Goal: Task Accomplishment & Management: Use online tool/utility

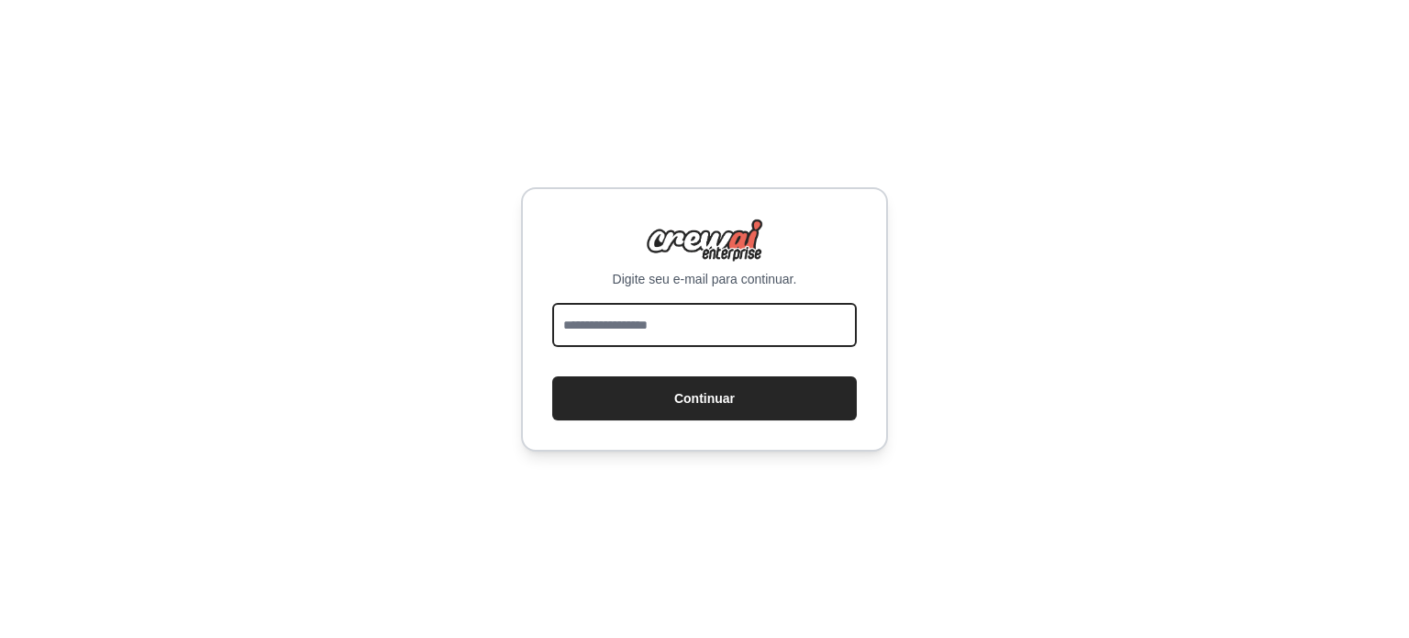
click at [629, 339] on input "email" at bounding box center [704, 325] width 305 height 44
type input "**********"
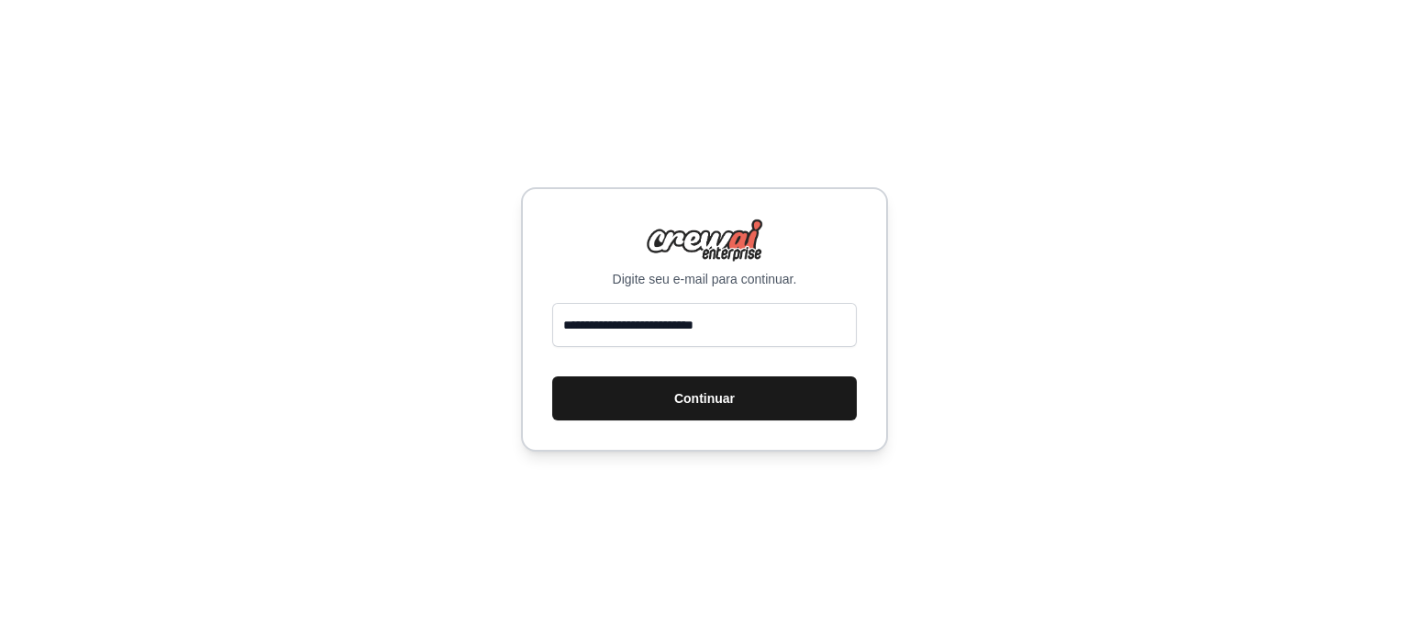
click at [690, 403] on font "Continuar" at bounding box center [704, 398] width 61 height 15
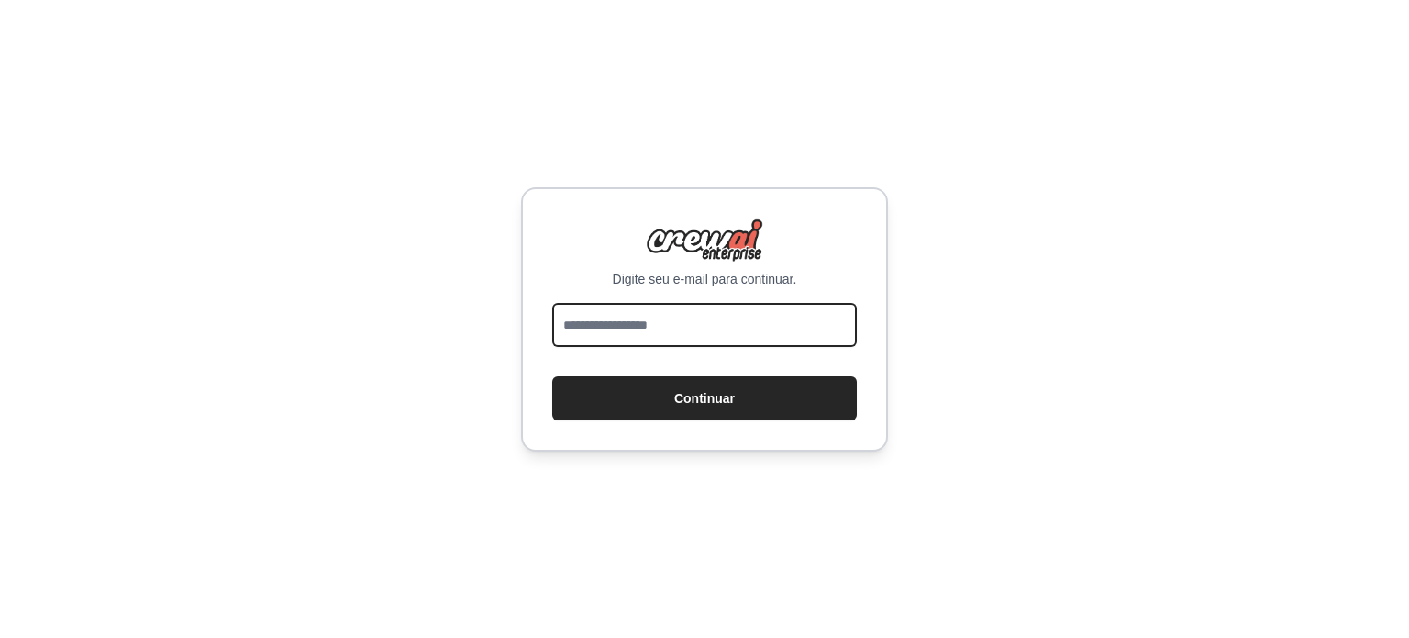
click at [721, 329] on input "email" at bounding box center [704, 325] width 305 height 44
type input "**********"
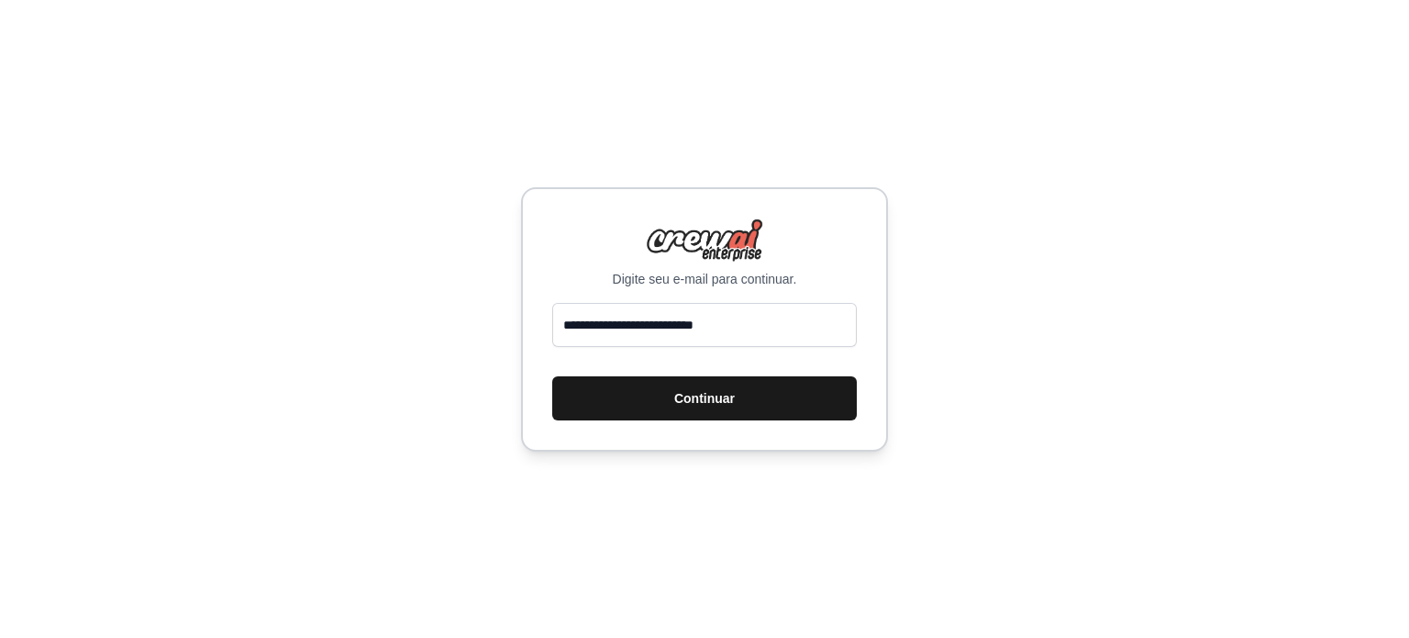
click at [744, 399] on button "Continuar" at bounding box center [704, 398] width 305 height 44
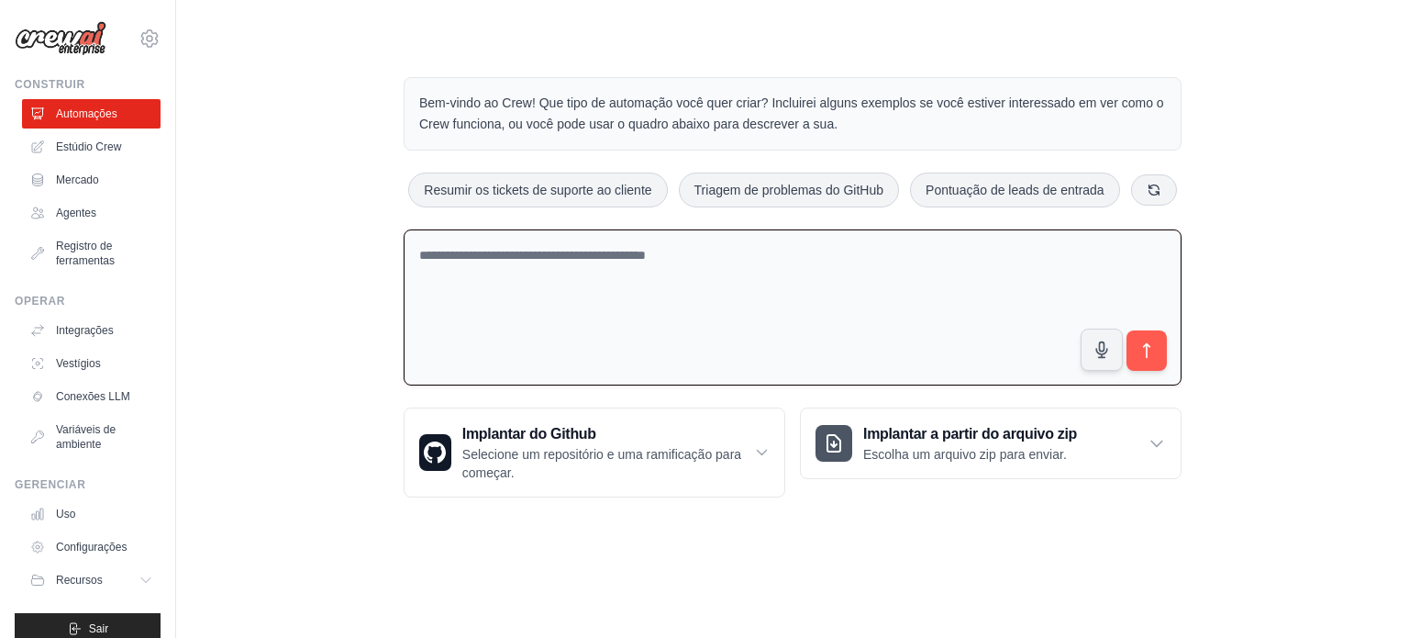
click at [457, 257] on textarea at bounding box center [793, 307] width 778 height 157
click at [484, 253] on textarea at bounding box center [793, 307] width 778 height 157
type textarea "*"
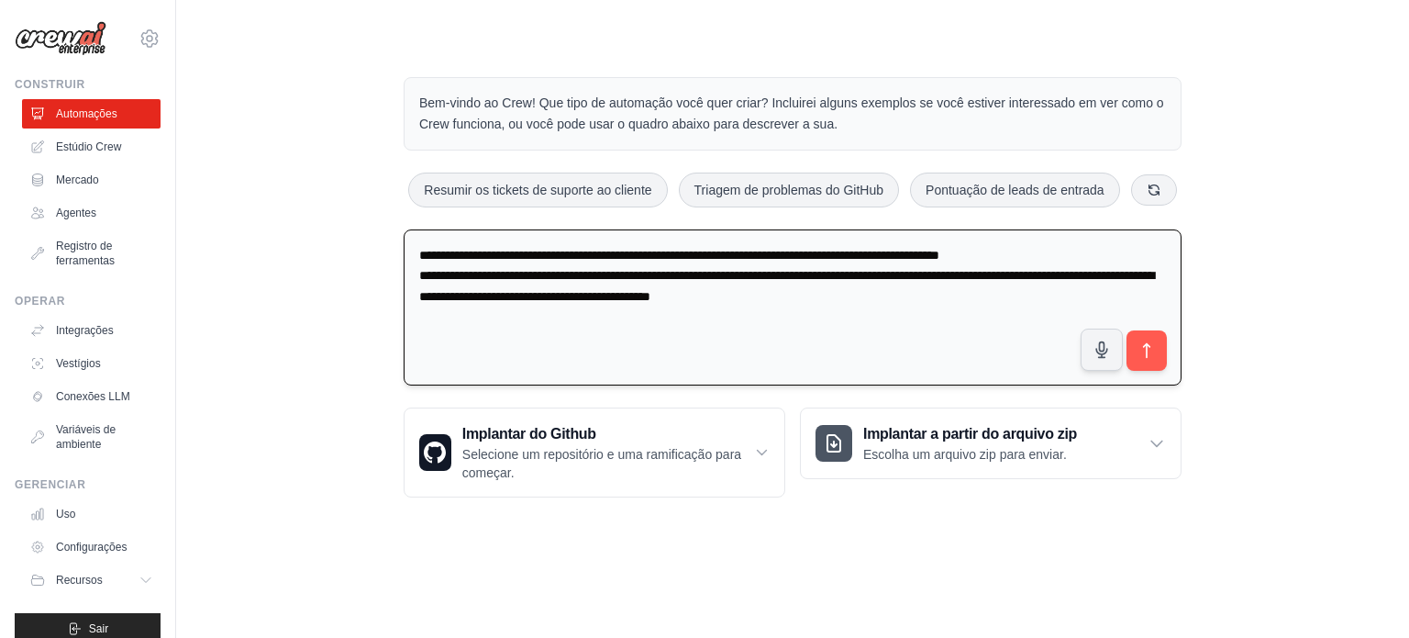
drag, startPoint x: 1005, startPoint y: 274, endPoint x: 991, endPoint y: 271, distance: 15.1
click at [991, 271] on textarea "**********" at bounding box center [793, 307] width 778 height 157
click at [1006, 272] on textarea "**********" at bounding box center [793, 307] width 778 height 157
click at [922, 295] on textarea "**********" at bounding box center [793, 307] width 778 height 157
click at [971, 299] on textarea "**********" at bounding box center [793, 307] width 778 height 157
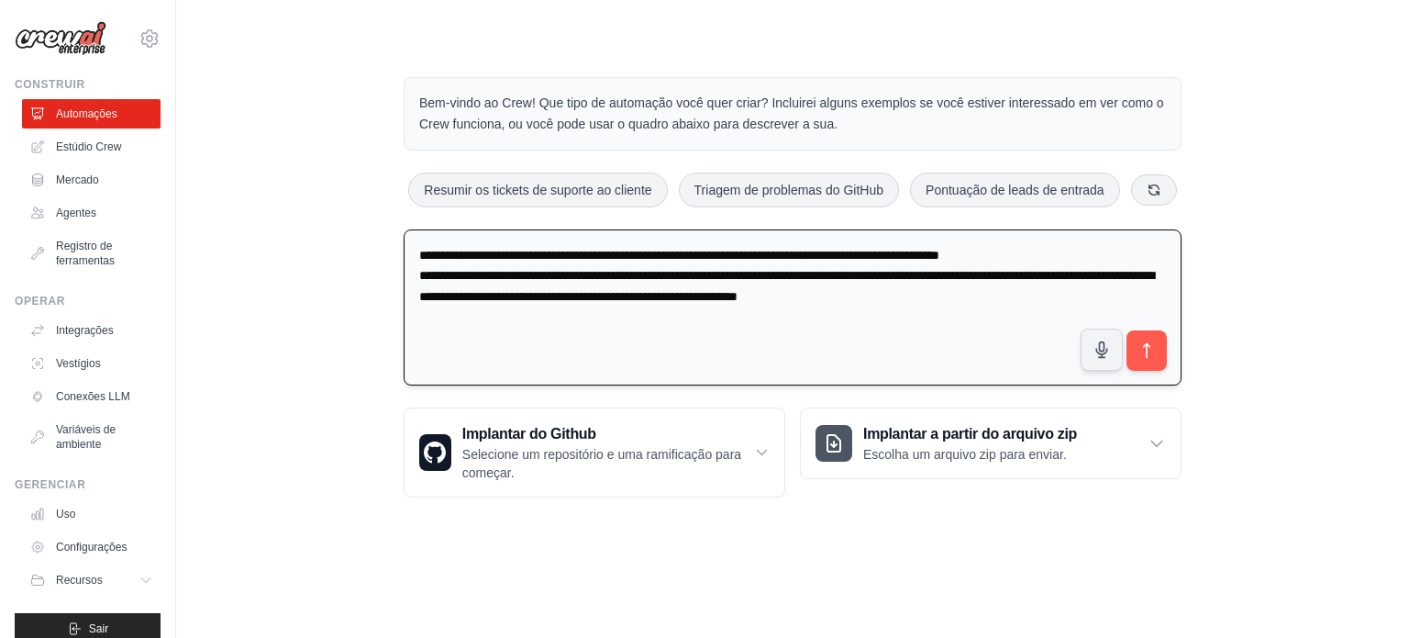
type textarea "**********"
drag, startPoint x: 1046, startPoint y: 294, endPoint x: 263, endPoint y: 239, distance: 784.5
click at [263, 239] on div "Bem-vindo ao Crew! Que tipo de automação você quer criar? Incluirei alguns exem…" at bounding box center [793, 287] width 1174 height 479
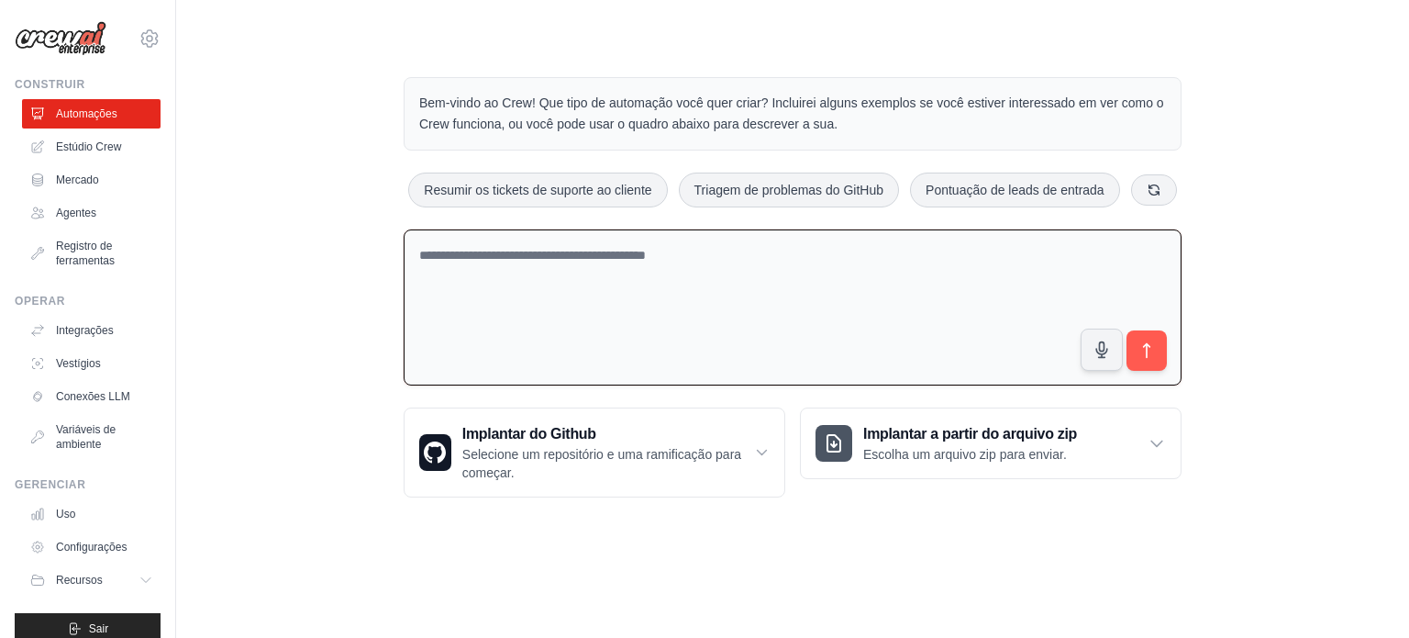
click at [618, 258] on textarea at bounding box center [793, 307] width 778 height 157
paste textarea "**********"
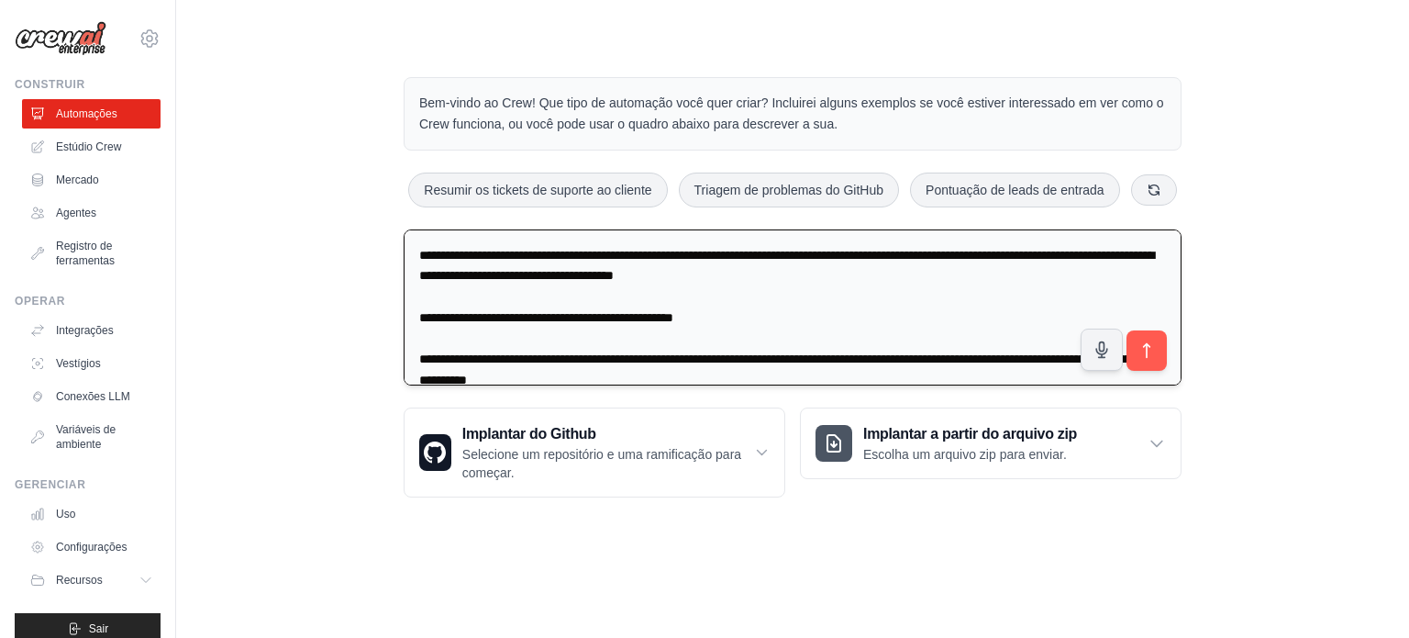
scroll to position [525, 0]
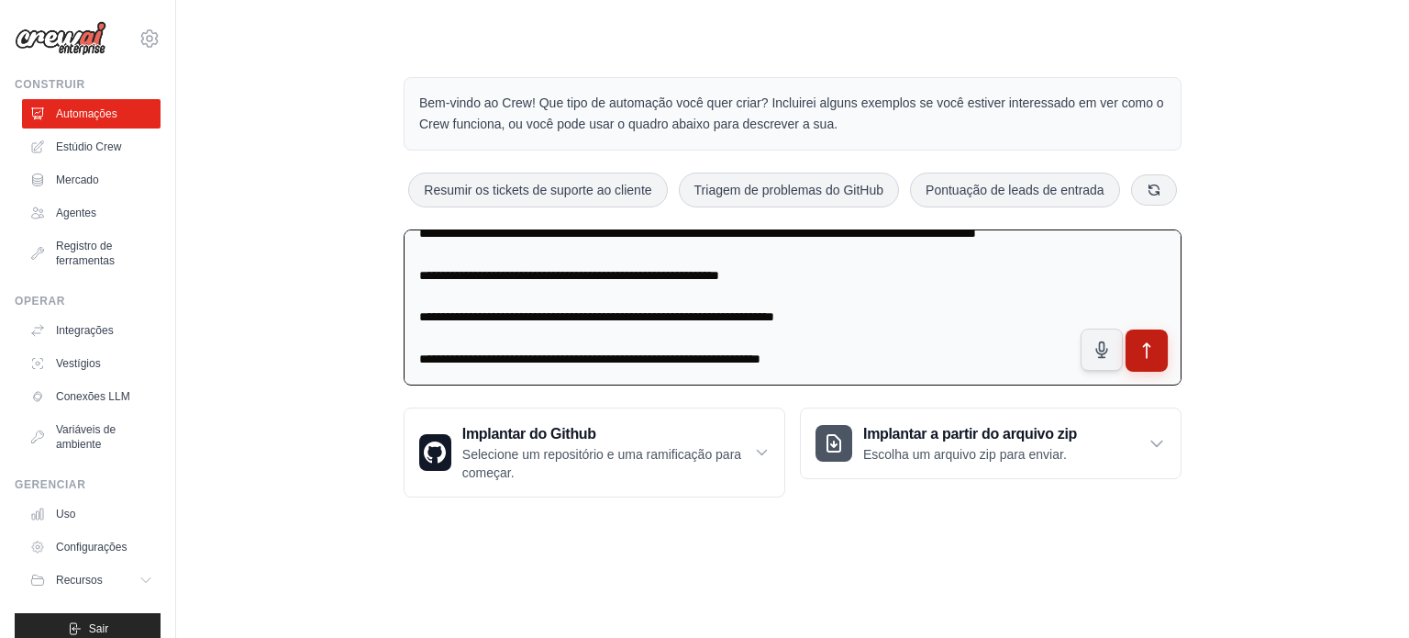
type textarea "**********"
click at [1142, 359] on button "submit" at bounding box center [1147, 349] width 42 height 42
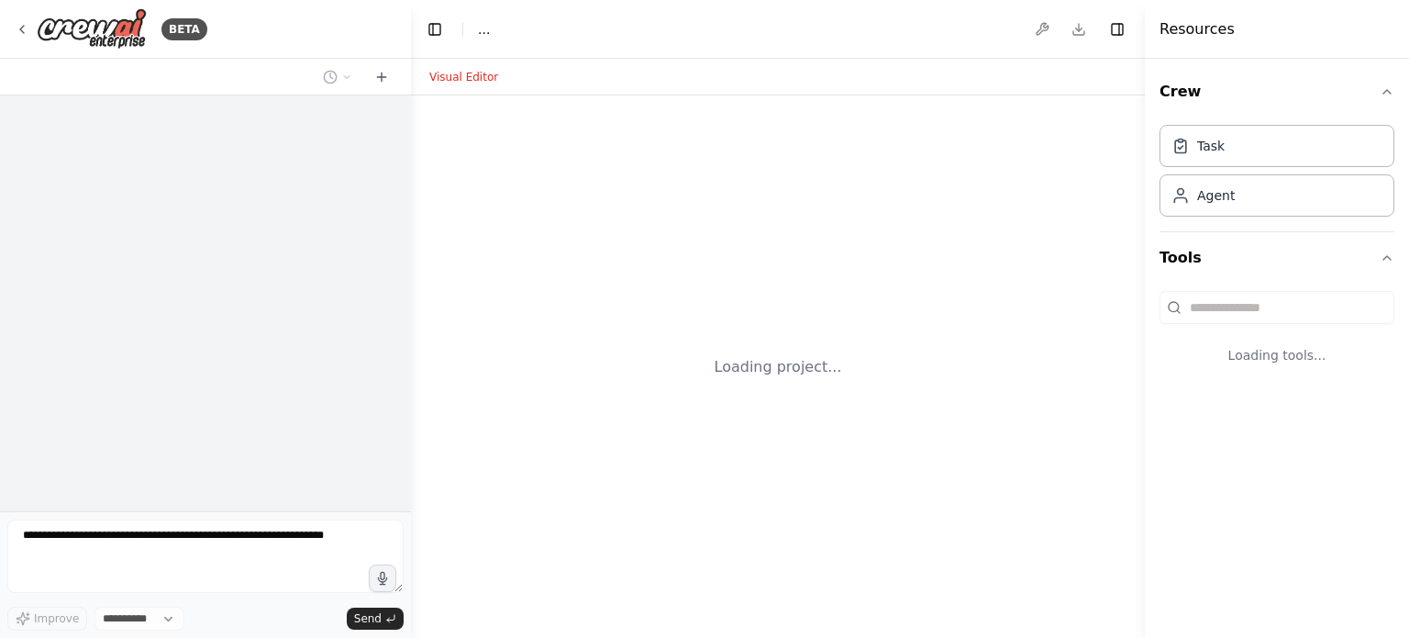
select select "****"
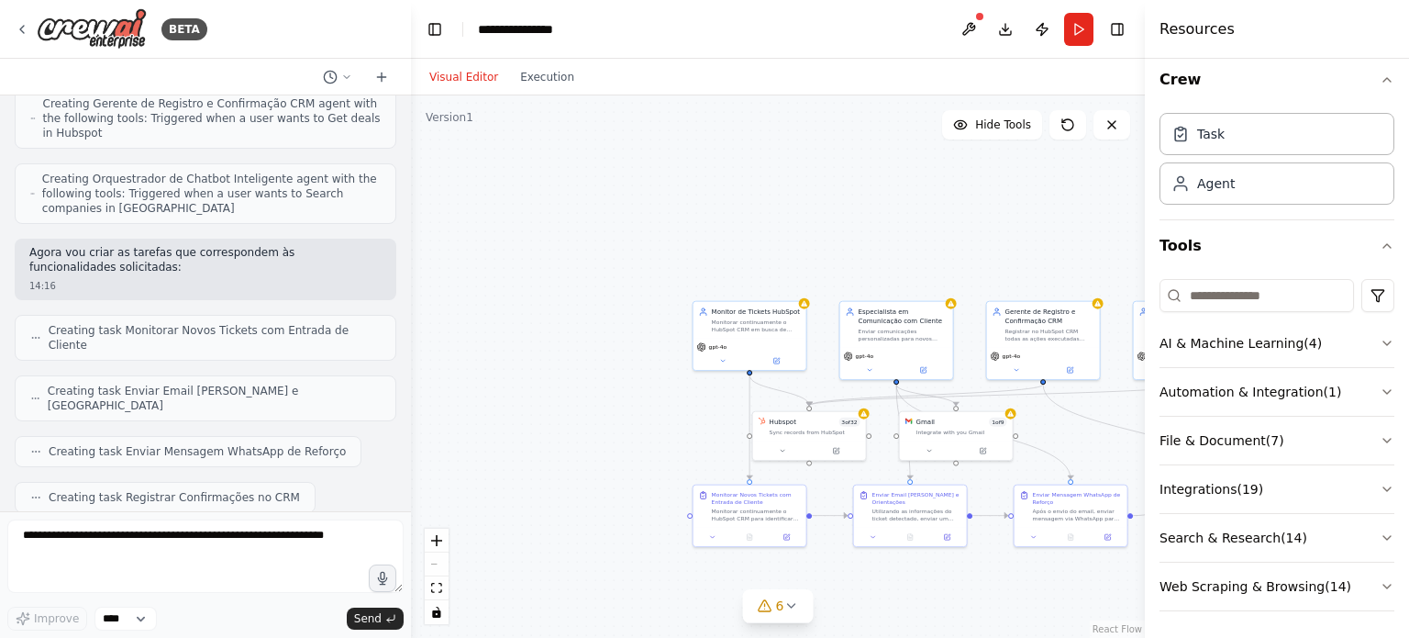
scroll to position [1532, 0]
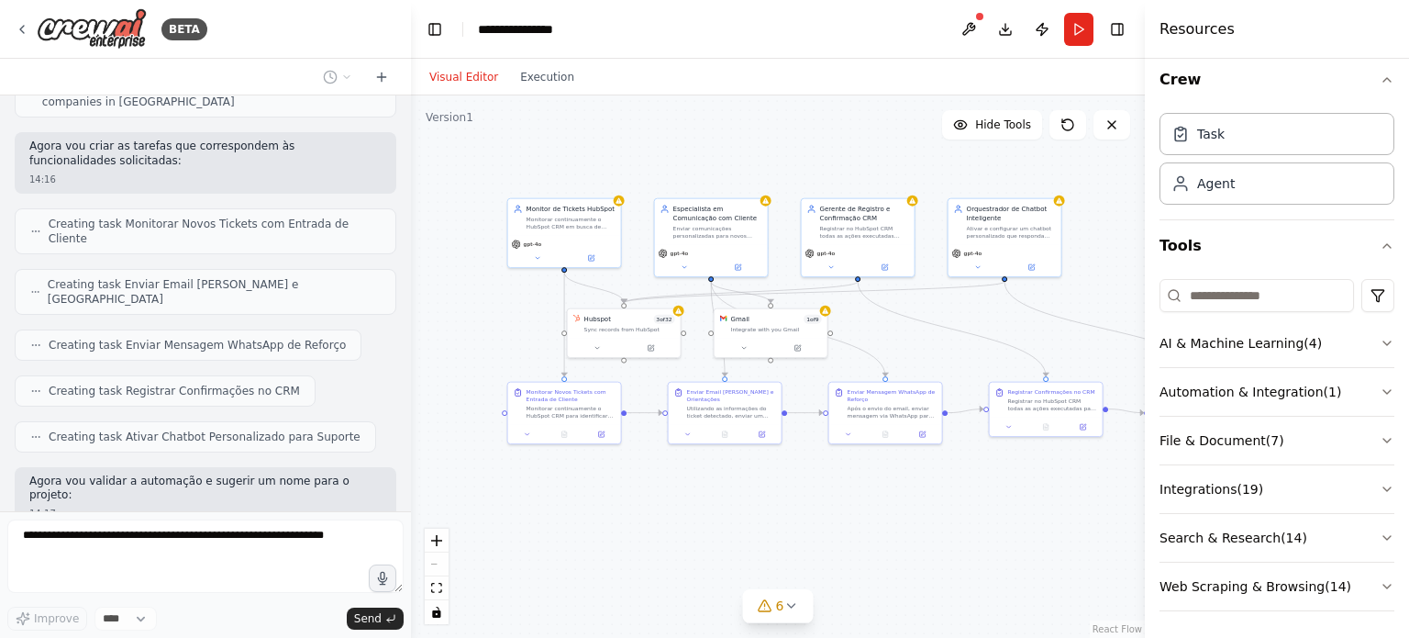
drag, startPoint x: 528, startPoint y: 350, endPoint x: 340, endPoint y: 247, distance: 214.3
click at [340, 247] on div "BETA Criar uma automação integrada via MCP que monitore o HubSpot CRM e, assim …" at bounding box center [704, 319] width 1409 height 638
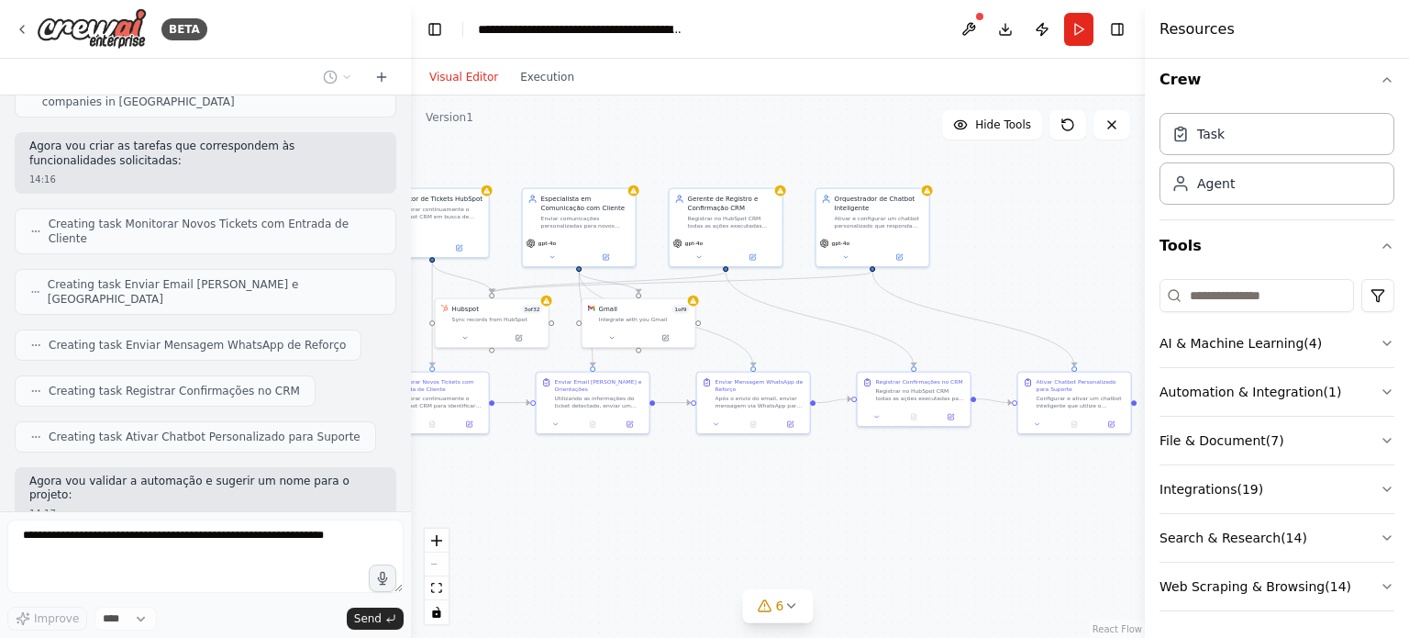
scroll to position [1593, 0]
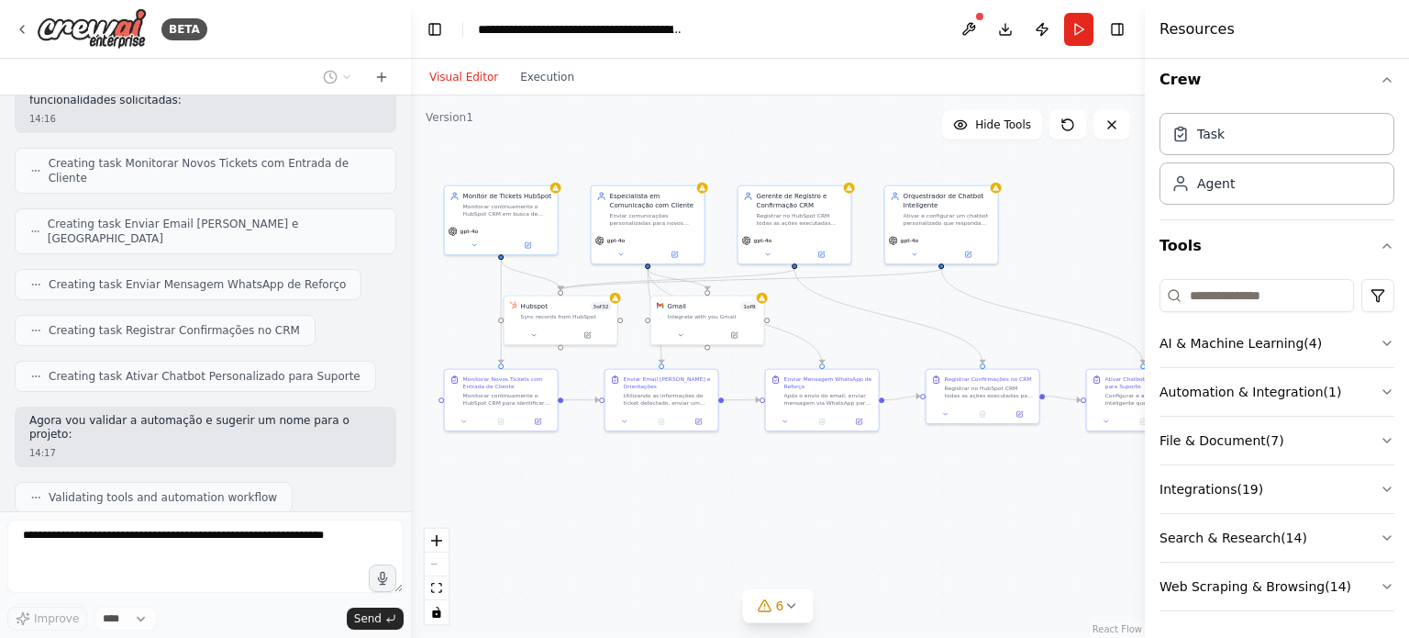
drag, startPoint x: 736, startPoint y: 507, endPoint x: 685, endPoint y: 493, distance: 52.6
click at [685, 493] on div ".deletable-edge-delete-btn { width: 20px; height: 20px; border: 0px solid #ffff…" at bounding box center [778, 366] width 734 height 542
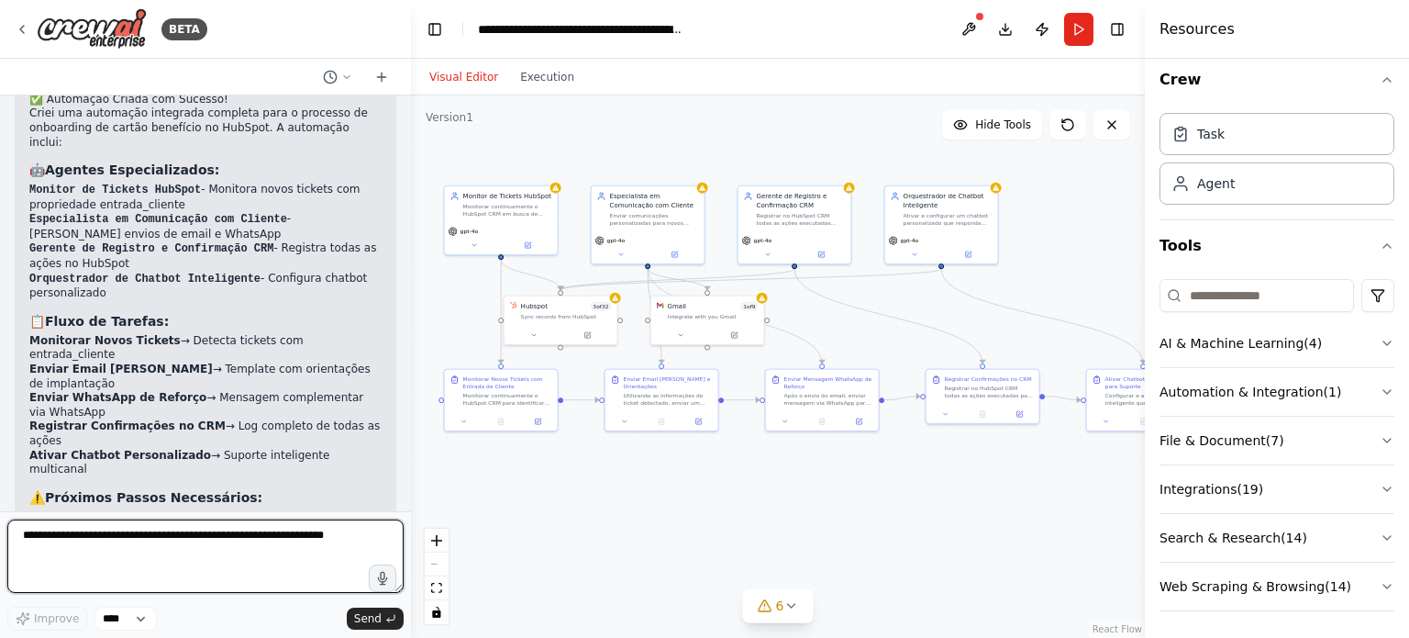
scroll to position [2279, 0]
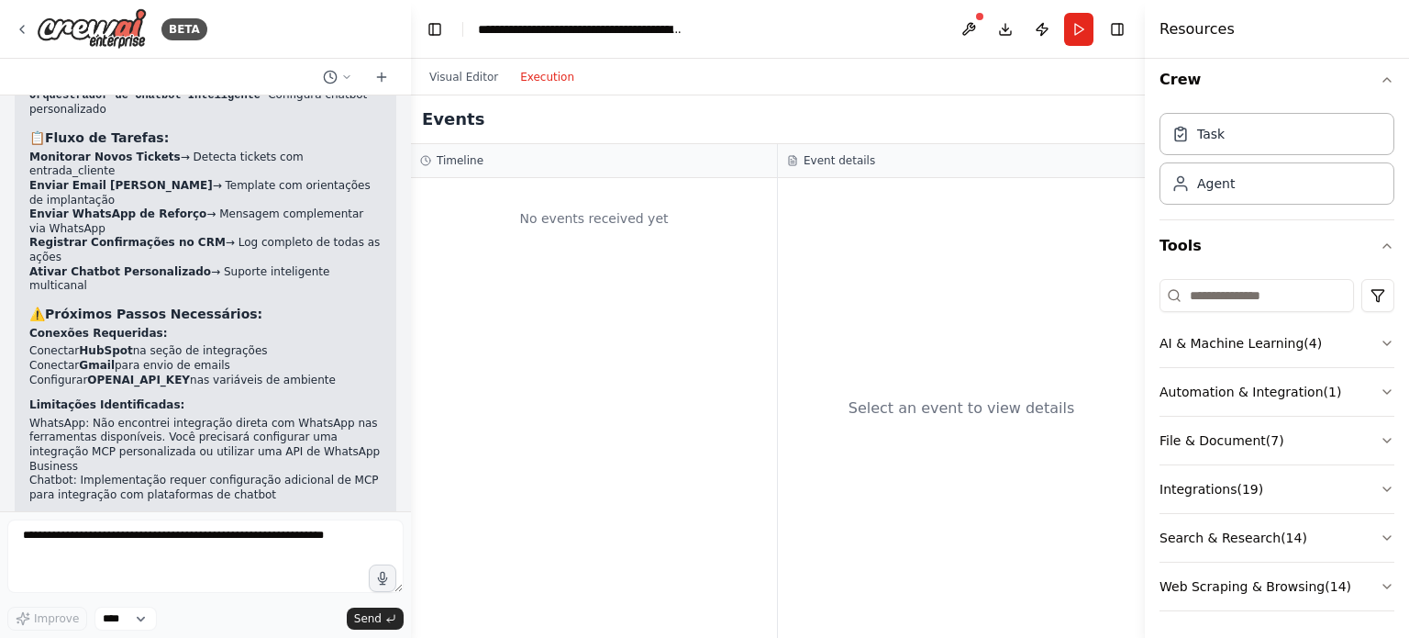
click at [537, 81] on button "Execution" at bounding box center [547, 77] width 76 height 22
click at [457, 76] on button "Visual Editor" at bounding box center [463, 77] width 91 height 22
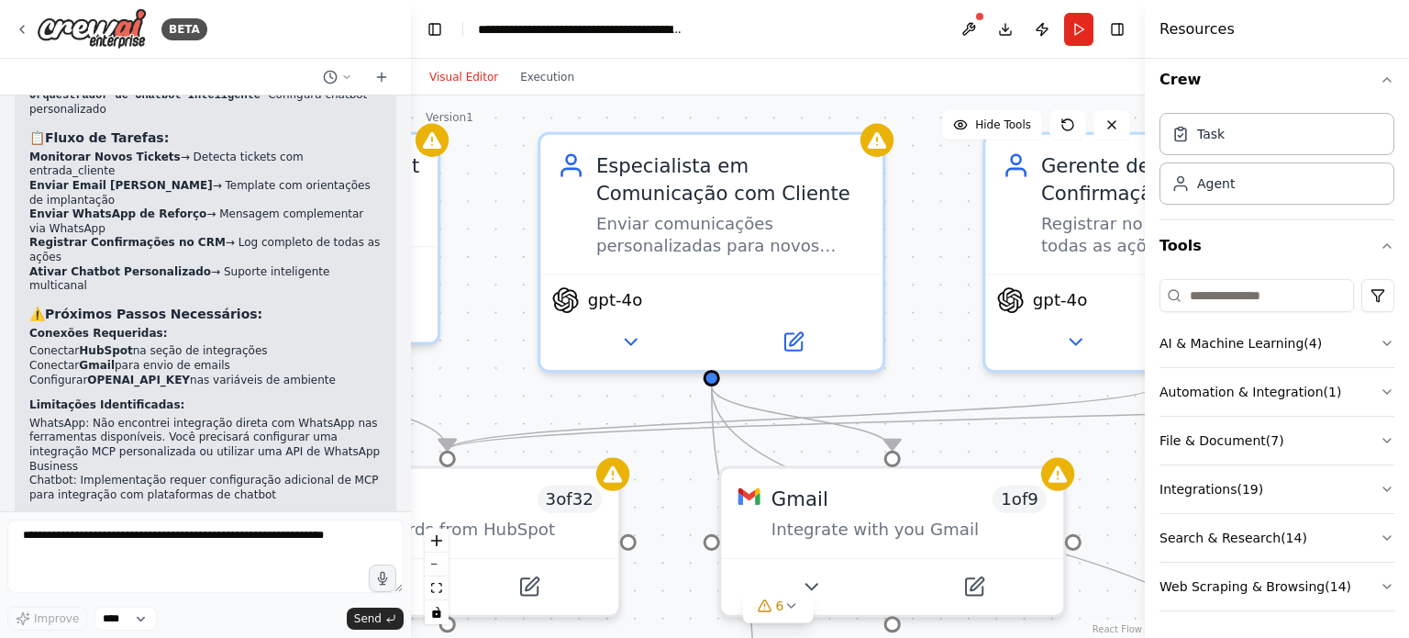
drag, startPoint x: 694, startPoint y: 220, endPoint x: 481, endPoint y: 237, distance: 214.4
click at [481, 237] on div ".deletable-edge-delete-btn { width: 20px; height: 20px; border: 0px solid #ffff…" at bounding box center [778, 366] width 734 height 542
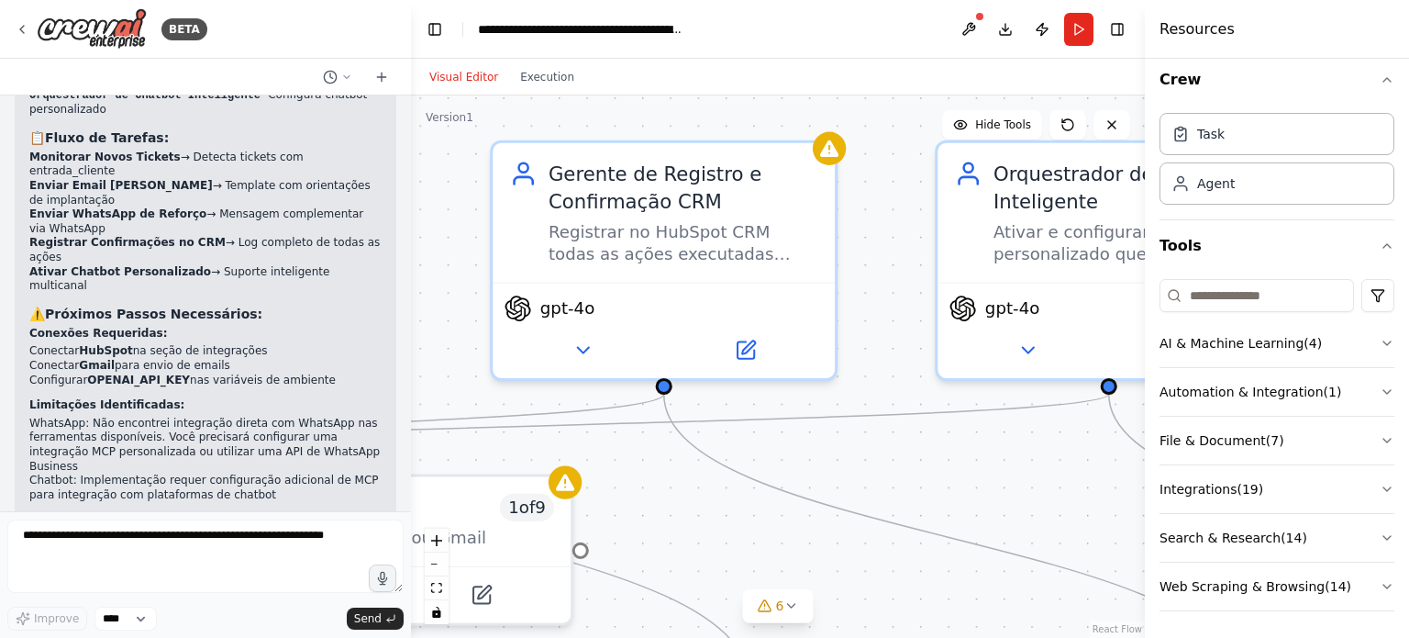
drag, startPoint x: 946, startPoint y: 251, endPoint x: 455, endPoint y: 260, distance: 490.9
click at [455, 260] on div ".deletable-edge-delete-btn { width: 20px; height: 20px; border: 0px solid #ffff…" at bounding box center [778, 366] width 734 height 542
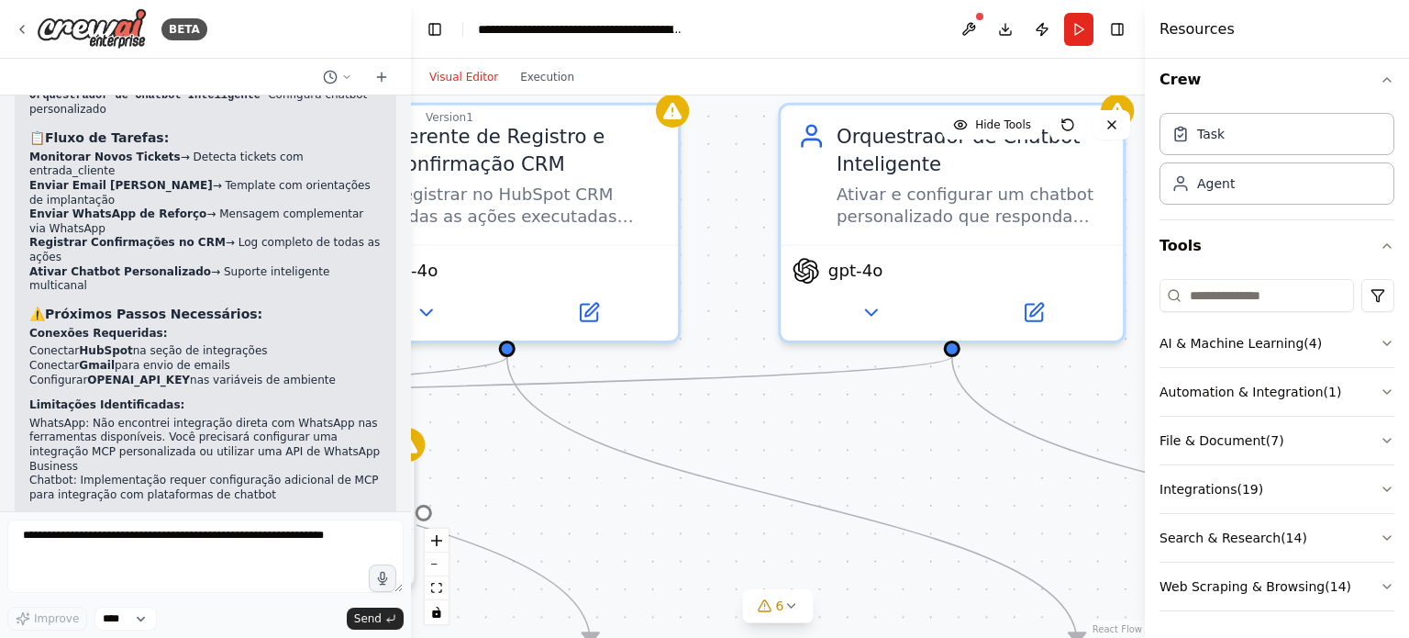
drag, startPoint x: 886, startPoint y: 218, endPoint x: 811, endPoint y: 153, distance: 99.5
click at [811, 153] on div ".deletable-edge-delete-btn { width: 20px; height: 20px; border: 0px solid #ffff…" at bounding box center [778, 366] width 734 height 542
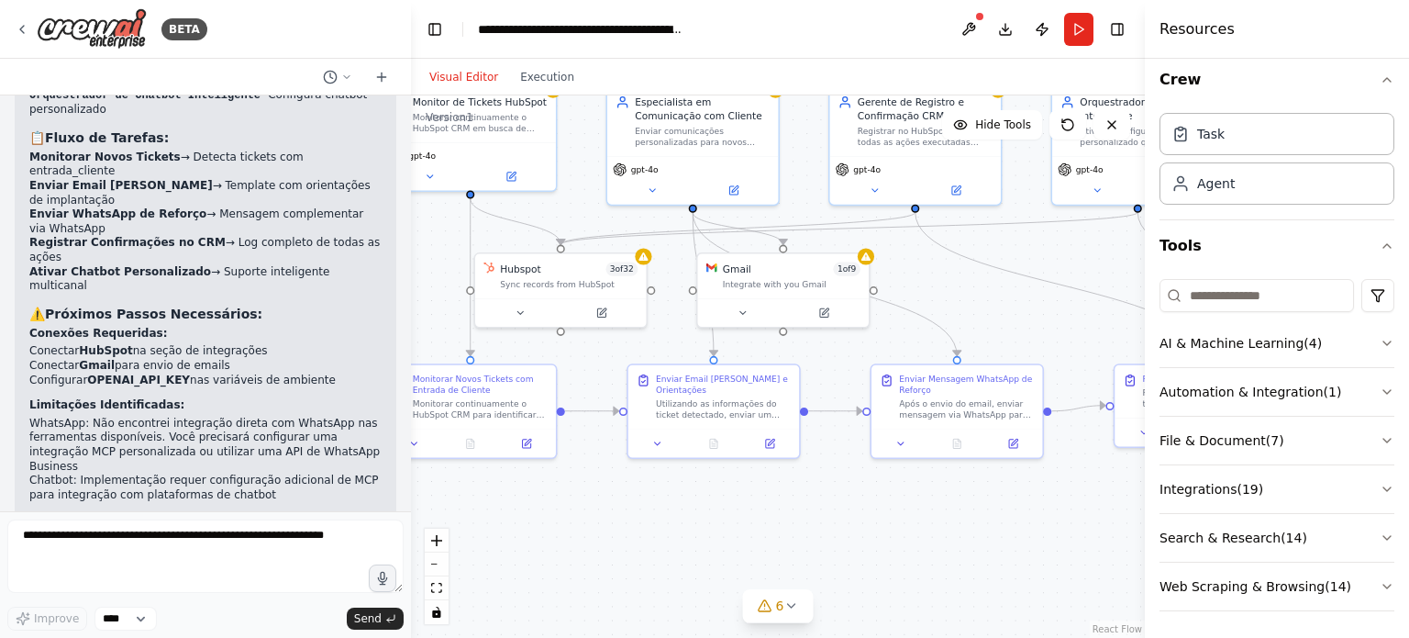
drag, startPoint x: 661, startPoint y: 352, endPoint x: 926, endPoint y: 270, distance: 276.8
click at [926, 270] on div ".deletable-edge-delete-btn { width: 20px; height: 20px; border: 0px solid #ffff…" at bounding box center [778, 366] width 734 height 542
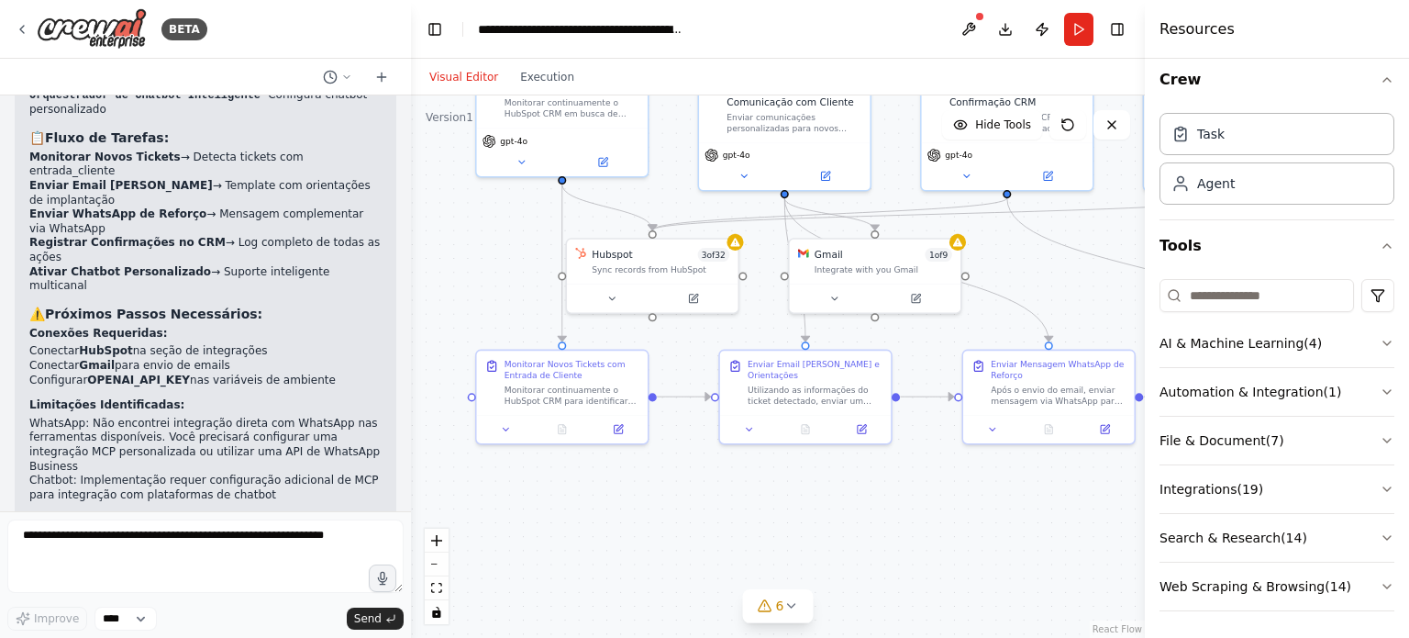
drag, startPoint x: 550, startPoint y: 543, endPoint x: 649, endPoint y: 508, distance: 104.2
click at [649, 508] on div ".deletable-edge-delete-btn { width: 20px; height: 20px; border: 0px solid #ffff…" at bounding box center [778, 366] width 734 height 542
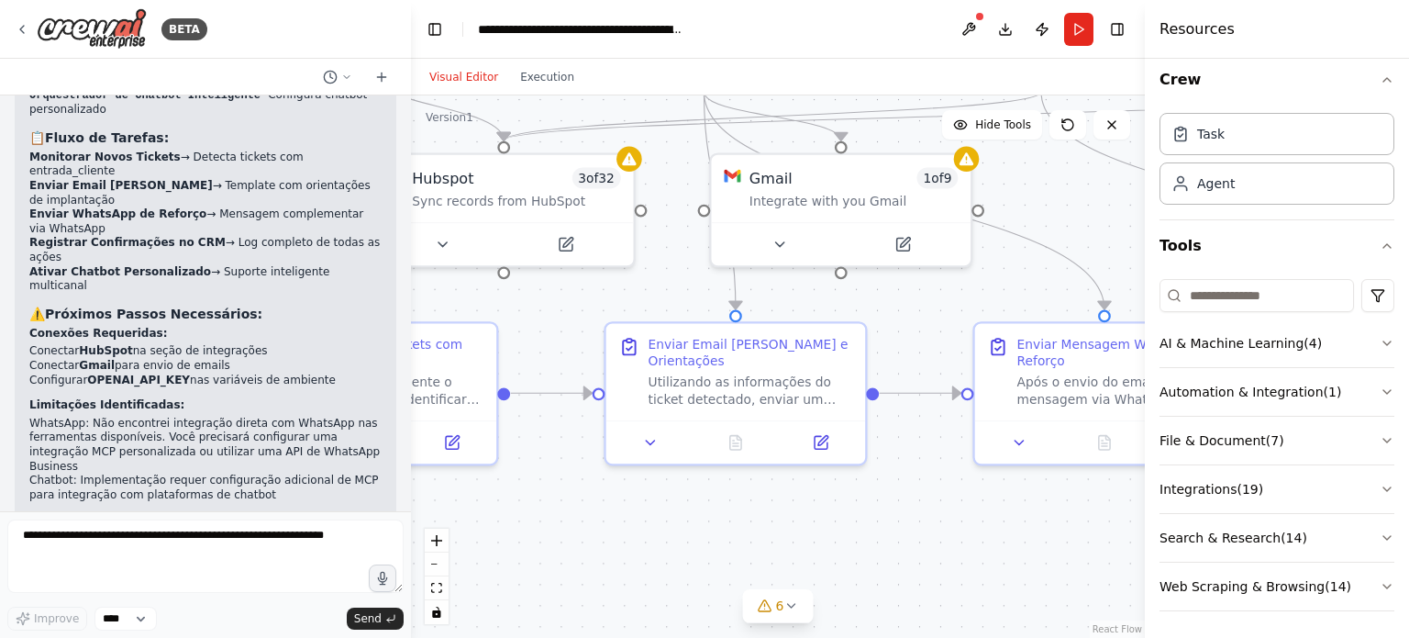
drag, startPoint x: 785, startPoint y: 527, endPoint x: 615, endPoint y: 520, distance: 170.8
click at [615, 520] on div ".deletable-edge-delete-btn { width: 20px; height: 20px; border: 0px solid #ffff…" at bounding box center [778, 366] width 734 height 542
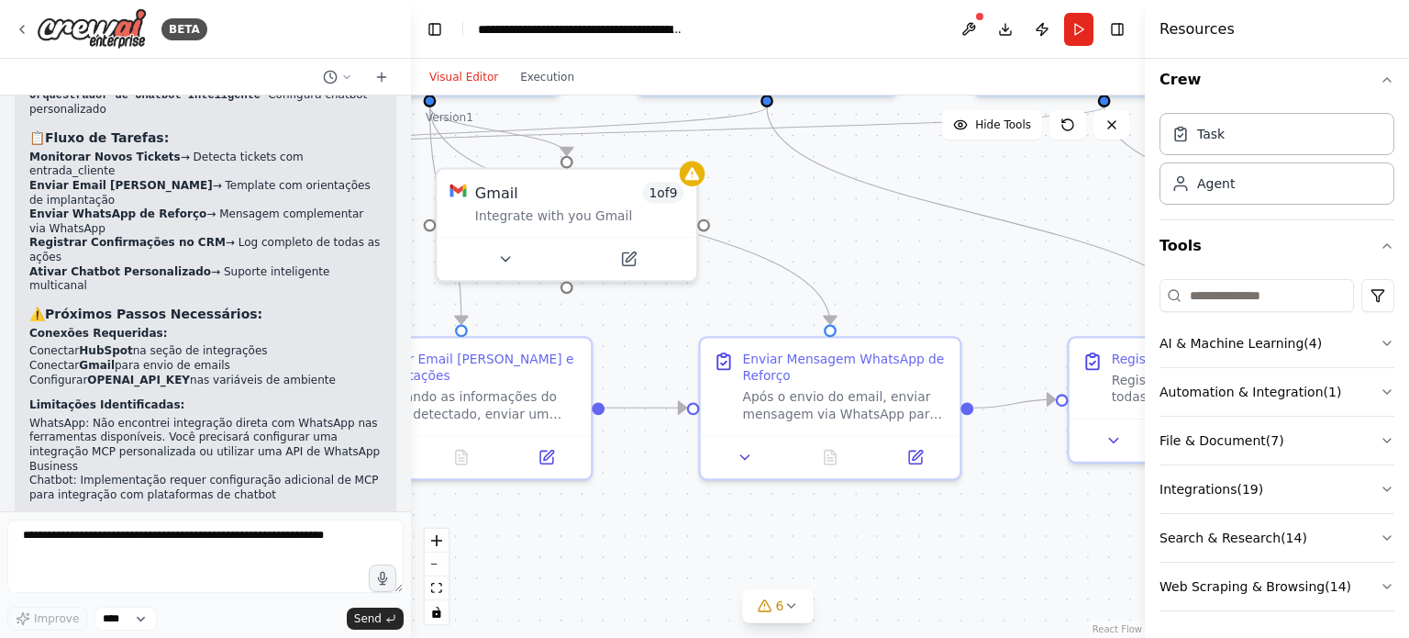
drag, startPoint x: 908, startPoint y: 517, endPoint x: 632, endPoint y: 532, distance: 276.6
click at [632, 532] on div ".deletable-edge-delete-btn { width: 20px; height: 20px; border: 0px solid #ffff…" at bounding box center [778, 366] width 734 height 542
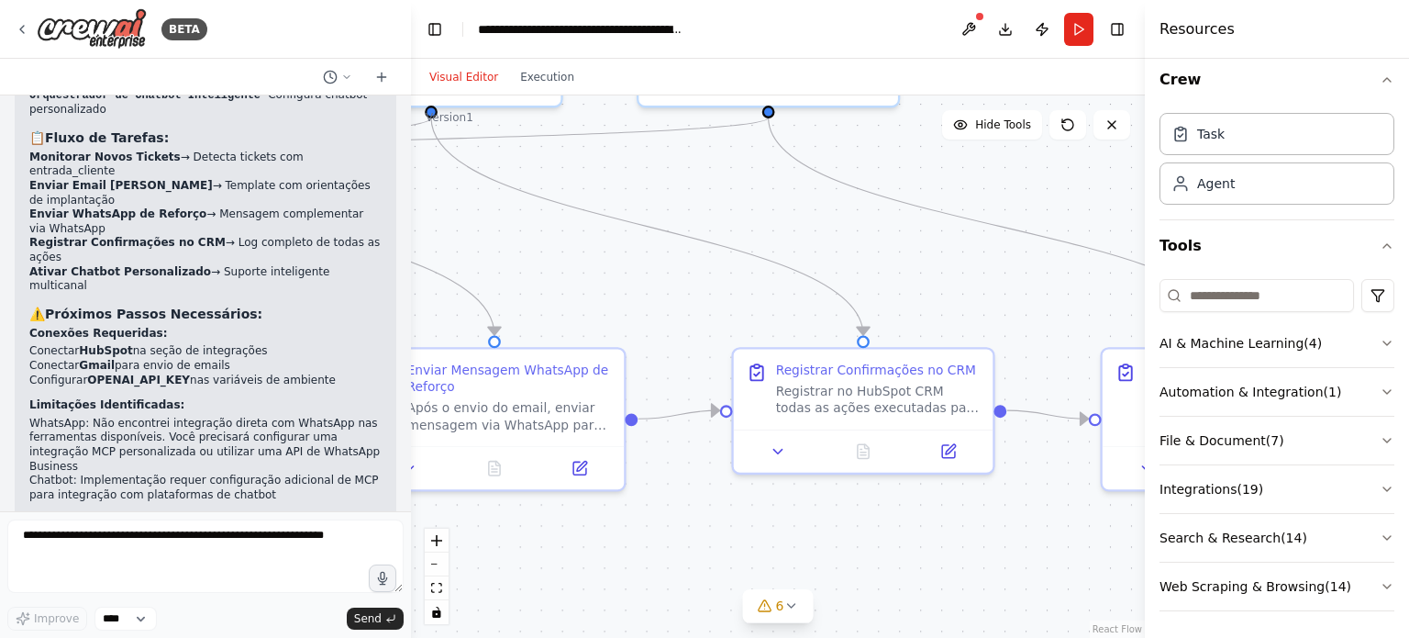
drag, startPoint x: 1020, startPoint y: 506, endPoint x: 686, endPoint y: 516, distance: 334.1
click at [686, 516] on div ".deletable-edge-delete-btn { width: 20px; height: 20px; border: 0px solid #ffff…" at bounding box center [778, 366] width 734 height 542
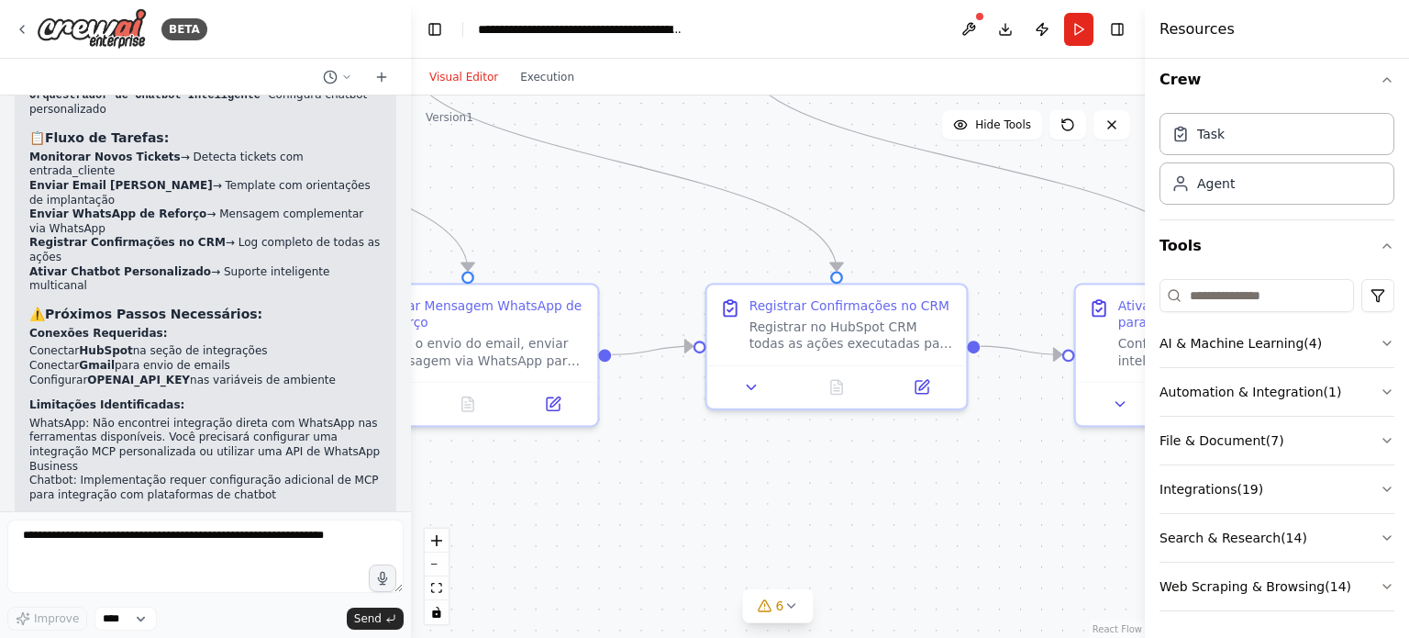
drag, startPoint x: 982, startPoint y: 507, endPoint x: 955, endPoint y: 443, distance: 69.5
click at [955, 443] on div ".deletable-edge-delete-btn { width: 20px; height: 20px; border: 0px solid #ffff…" at bounding box center [778, 366] width 734 height 542
click at [1005, 34] on button "Download" at bounding box center [1005, 29] width 29 height 33
click at [1350, 391] on button "Automation & Integration ( 1 )" at bounding box center [1277, 392] width 235 height 48
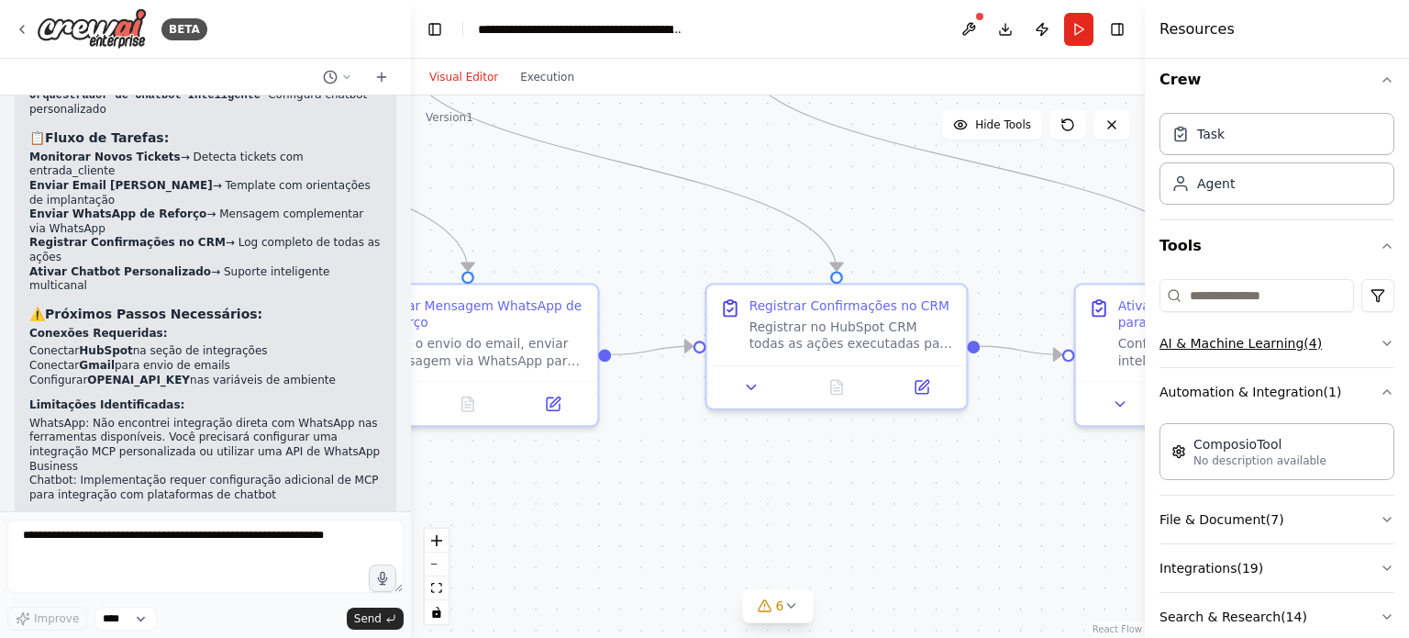
click at [1331, 331] on button "AI & Machine Learning ( 4 )" at bounding box center [1277, 343] width 235 height 48
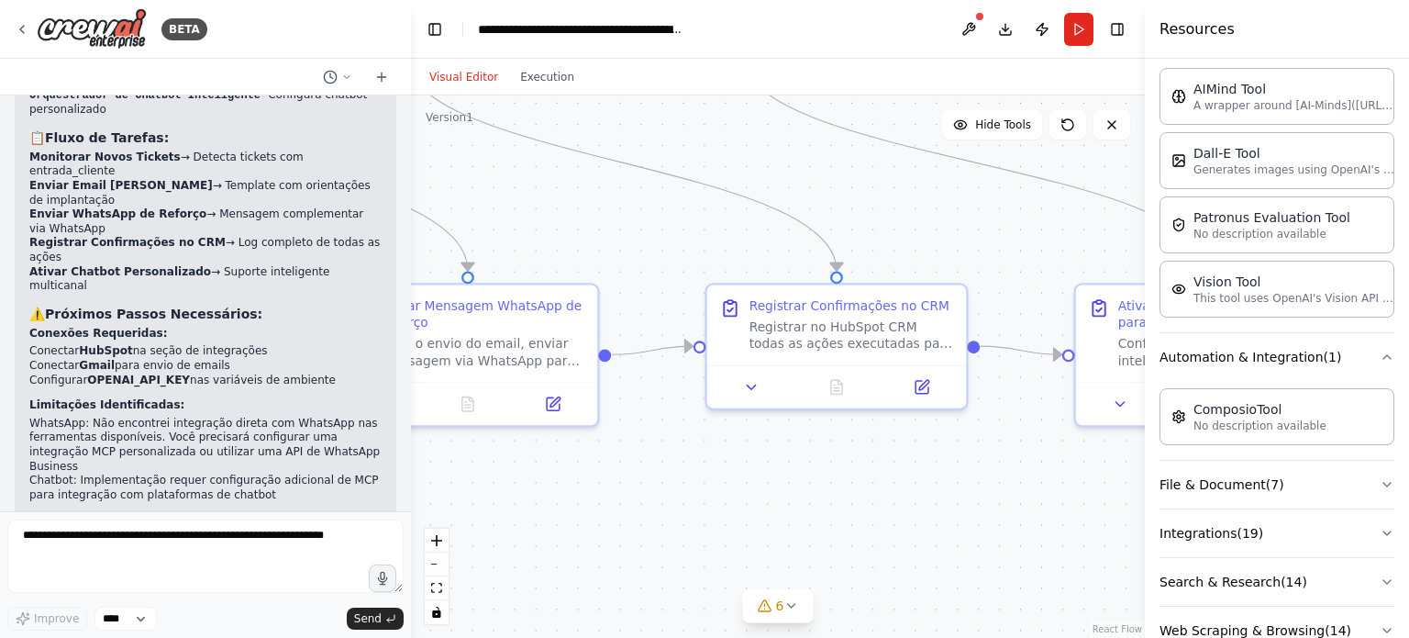
scroll to position [361, 0]
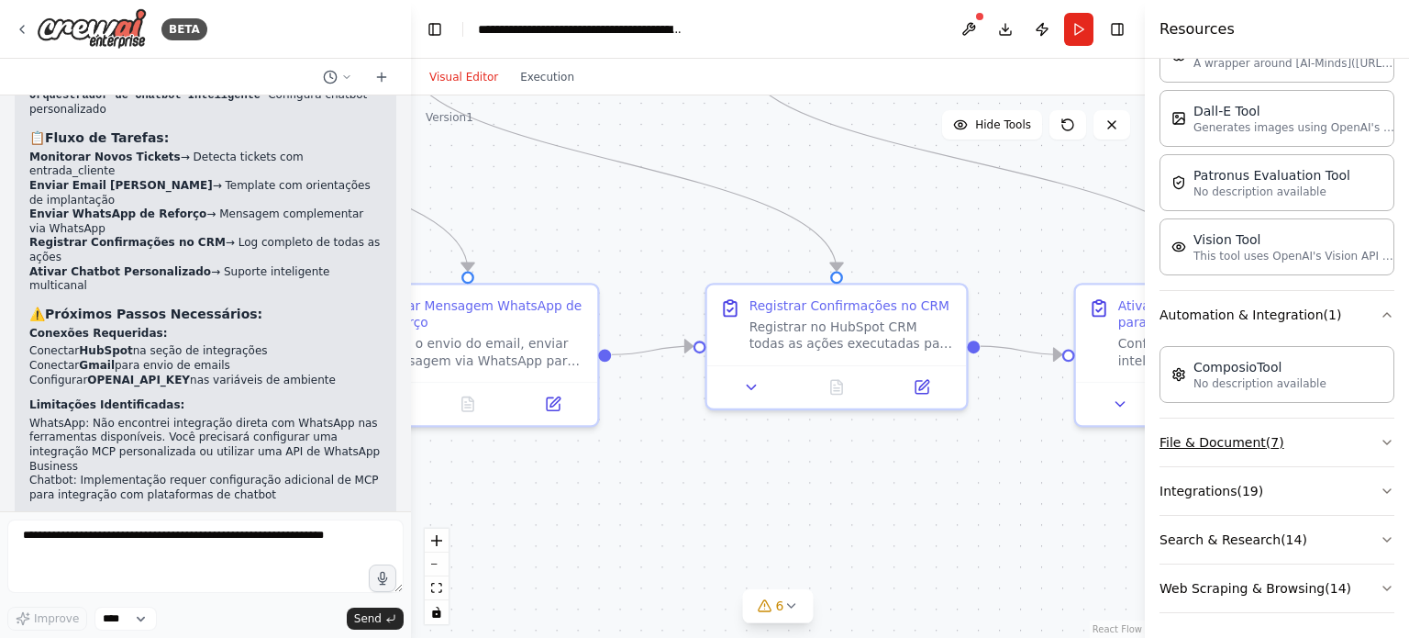
click at [1292, 431] on button "File & Document ( 7 )" at bounding box center [1277, 442] width 235 height 48
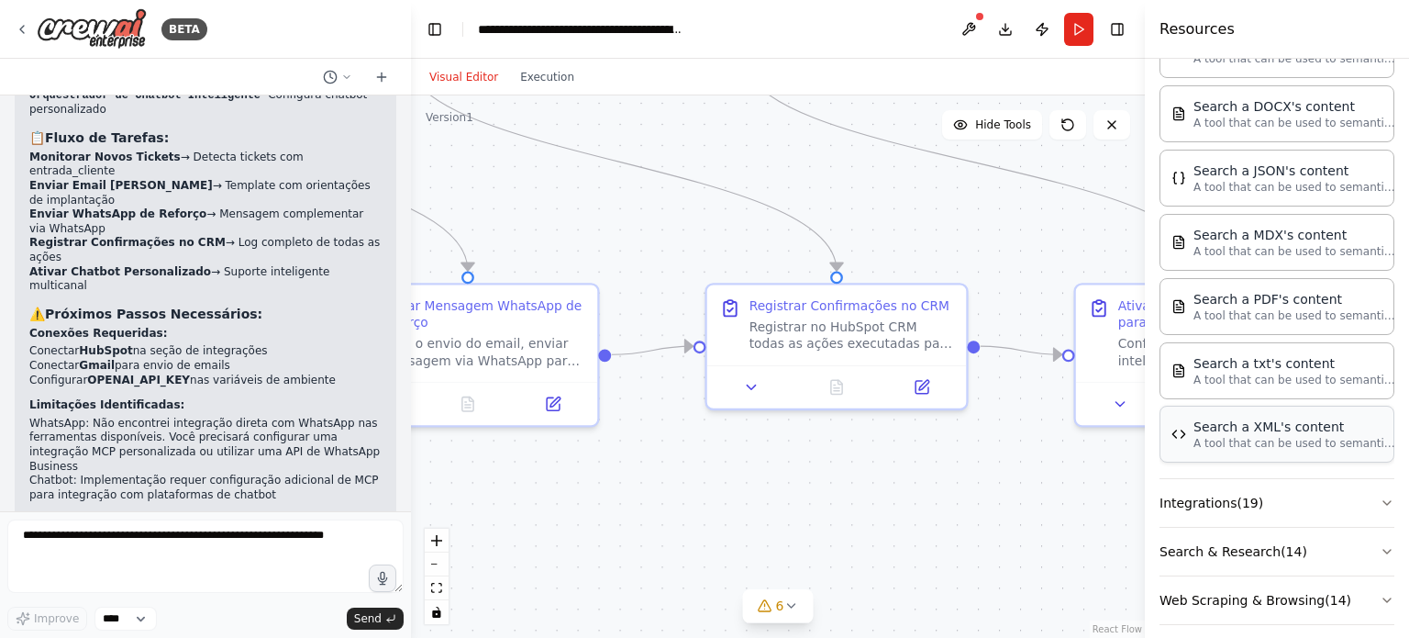
scroll to position [822, 0]
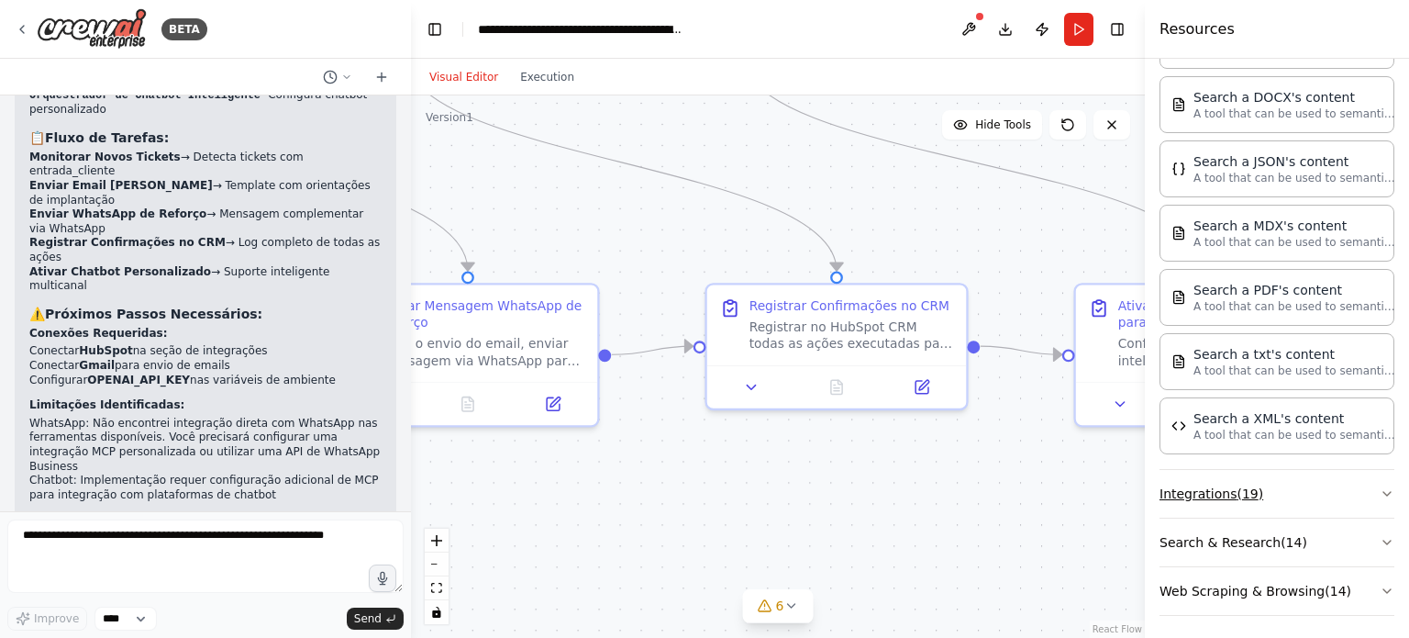
click at [1328, 497] on button "Integrations ( 19 )" at bounding box center [1277, 494] width 235 height 48
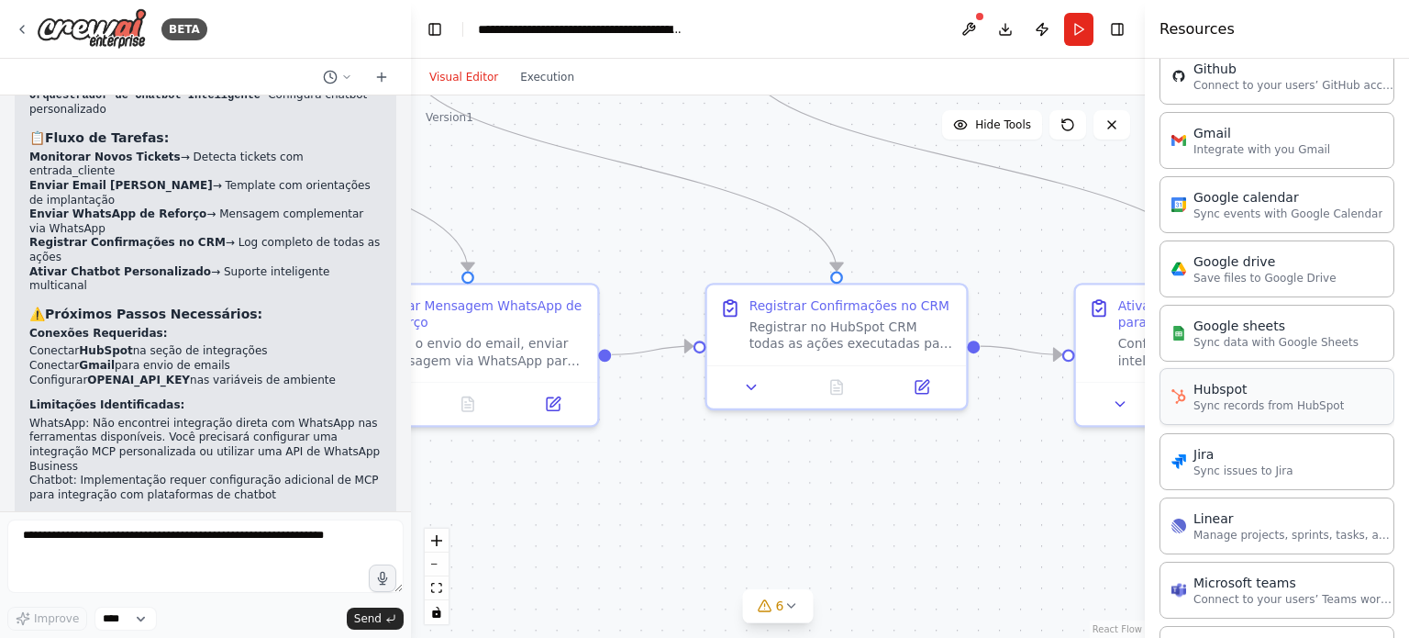
scroll to position [1648, 0]
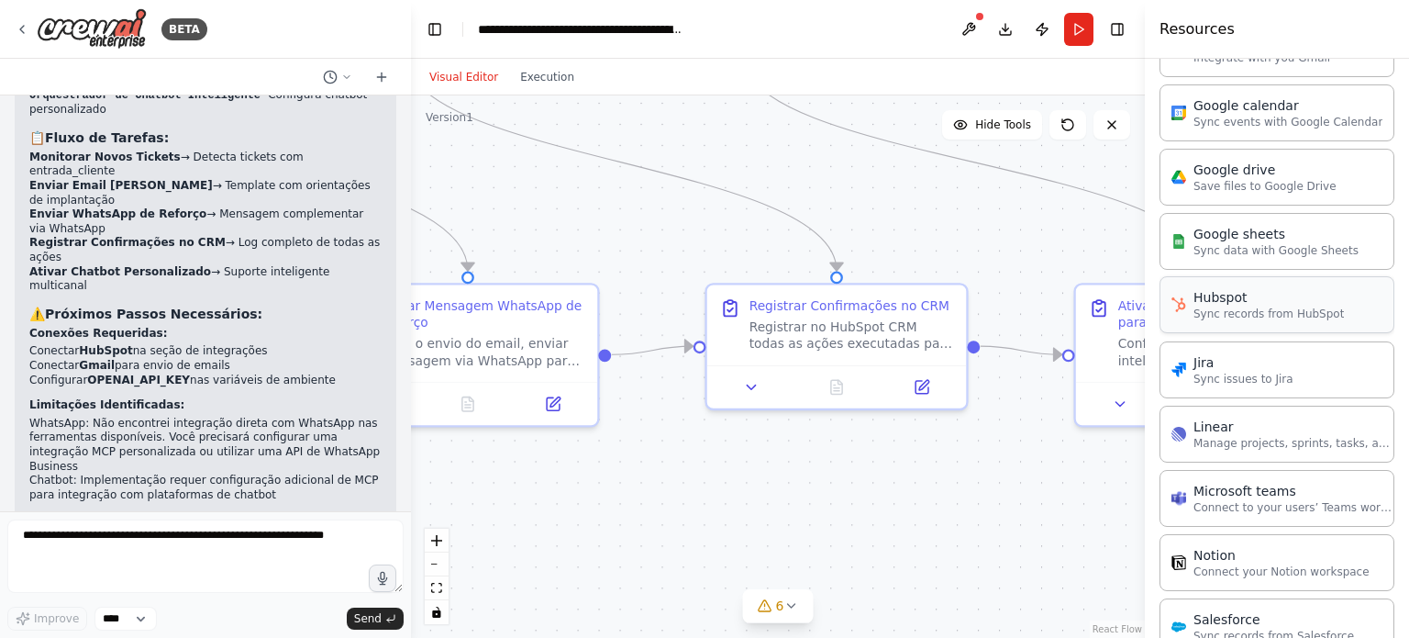
click at [1282, 315] on div "Hubspot Sync records from HubSpot" at bounding box center [1277, 304] width 235 height 57
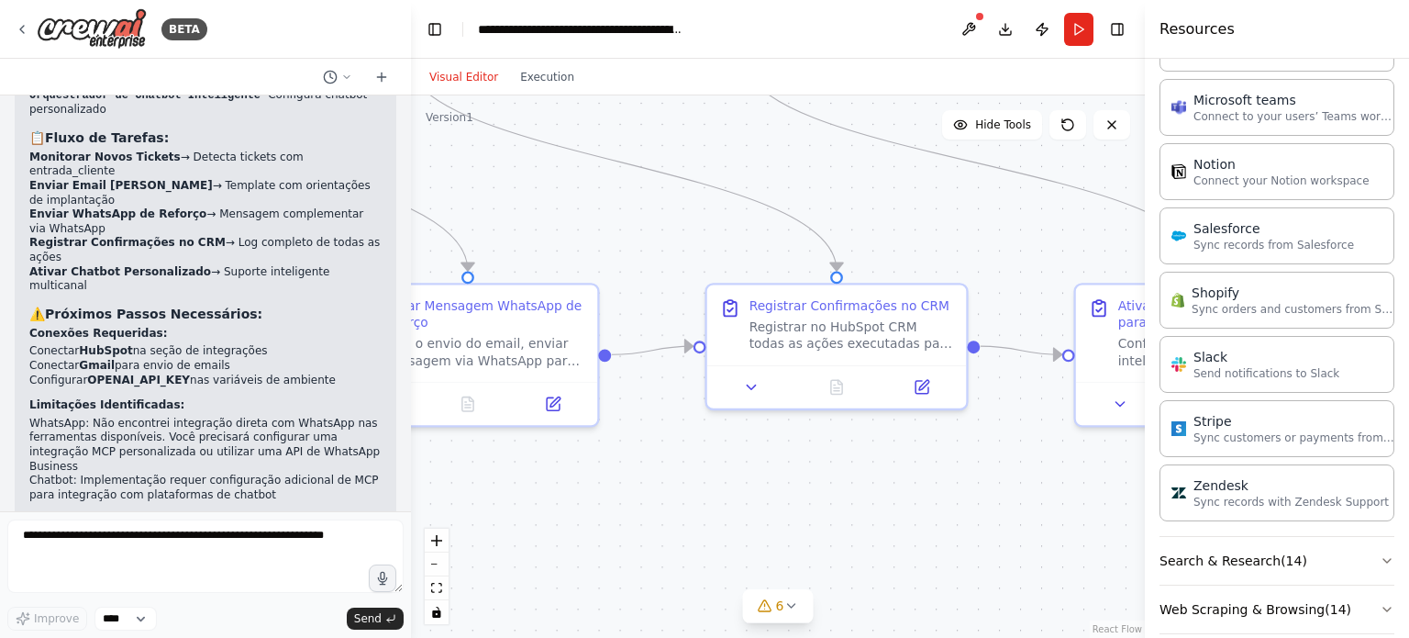
scroll to position [2050, 0]
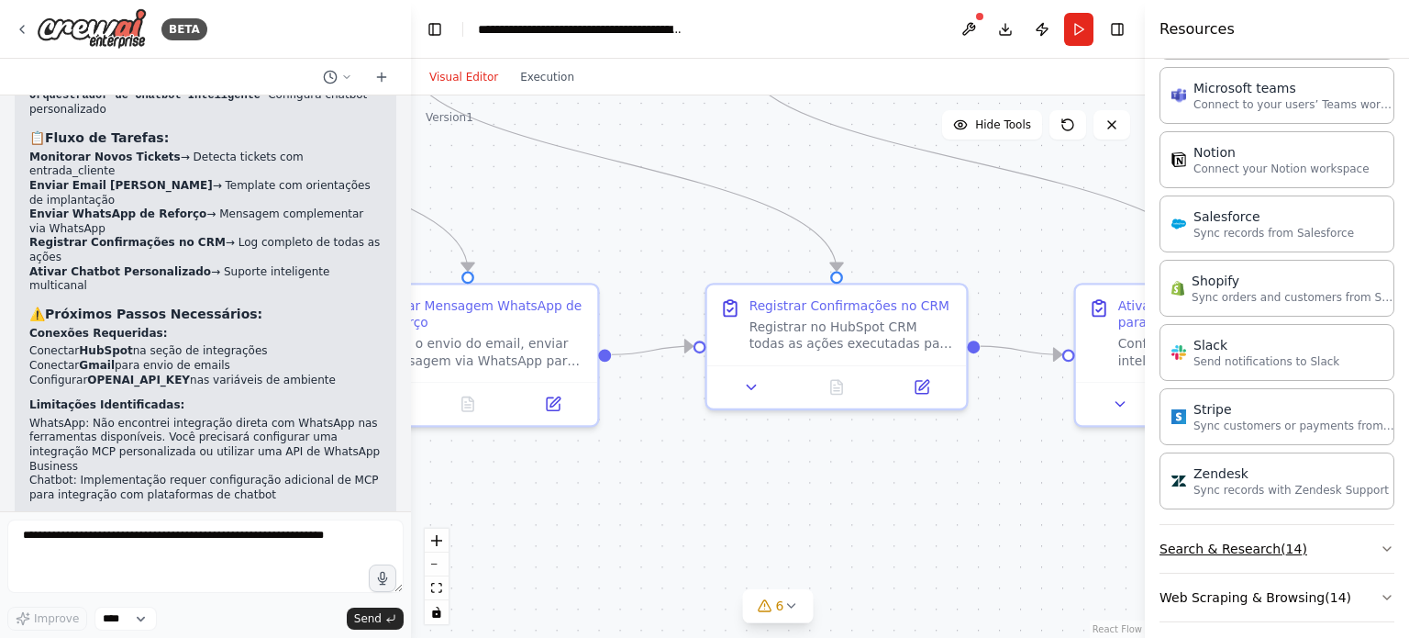
click at [1275, 528] on button "Search & Research ( 14 )" at bounding box center [1277, 549] width 235 height 48
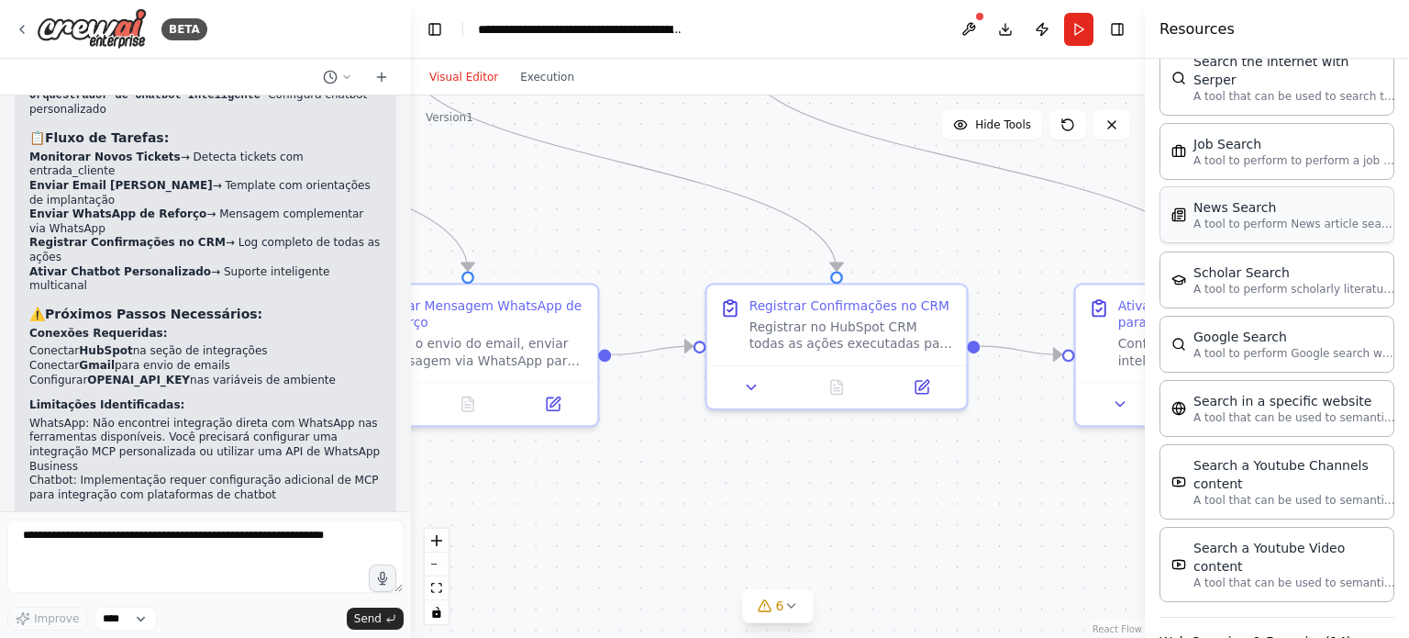
scroll to position [2977, 0]
click at [1281, 616] on button "Web Scraping & Browsing ( 14 )" at bounding box center [1277, 640] width 235 height 48
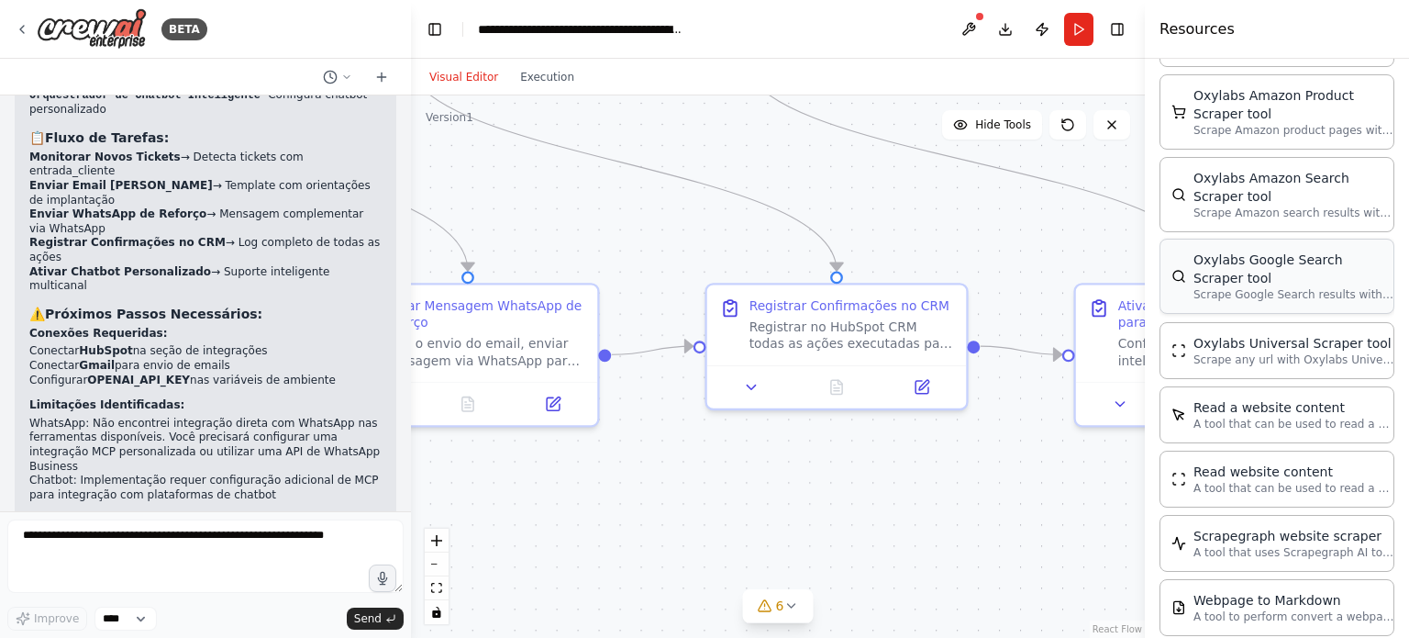
scroll to position [3941, 0]
